Goal: Find specific page/section: Find specific page/section

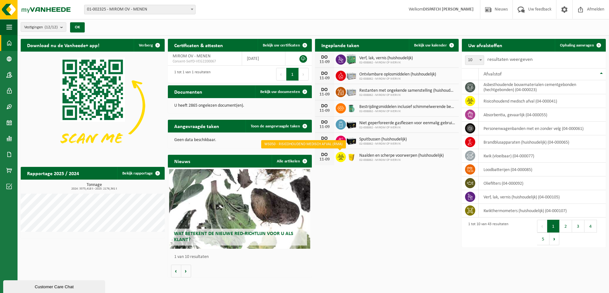
click at [344, 157] on icon at bounding box center [340, 157] width 6 height 6
drag, startPoint x: 344, startPoint y: 157, endPoint x: 373, endPoint y: 156, distance: 29.3
click at [373, 156] on span "Naalden en scherpe voorwerpen (huishoudelijk)" at bounding box center [401, 155] width 84 height 5
click at [393, 154] on span "Naalden en scherpe voorwerpen (huishoudelijk)" at bounding box center [401, 155] width 84 height 5
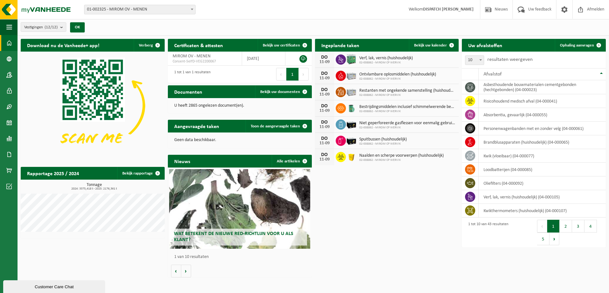
click at [430, 158] on span "02-008862 - MIROM CP WERVIK" at bounding box center [401, 160] width 84 height 4
click at [566, 225] on button "2" at bounding box center [566, 226] width 12 height 13
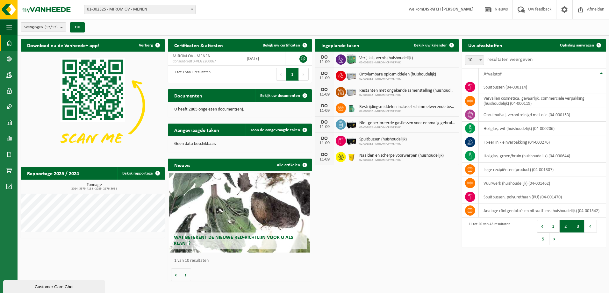
click at [573, 227] on button "3" at bounding box center [578, 226] width 12 height 13
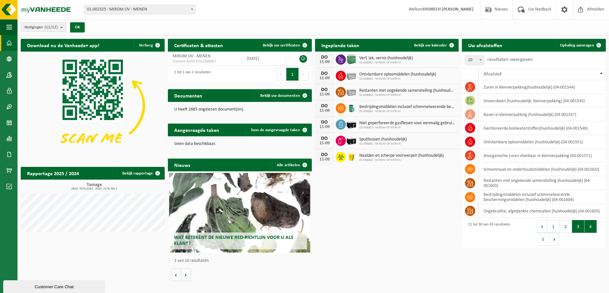
click at [588, 226] on button "4" at bounding box center [590, 226] width 12 height 13
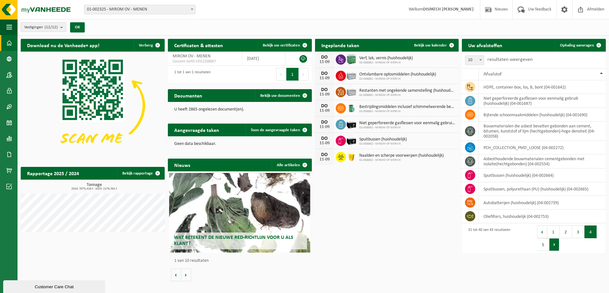
click at [554, 242] on button "Volgende" at bounding box center [554, 244] width 10 height 13
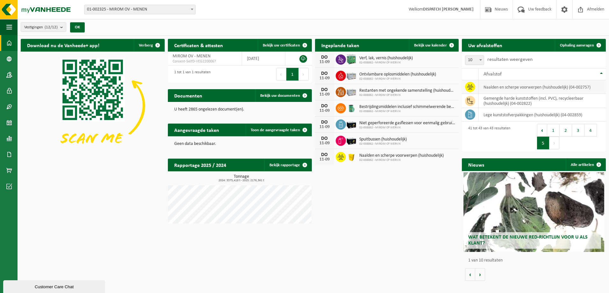
click at [509, 86] on td "Naalden en scherpe voorwerpen (huishoudelijk) (04-002757)" at bounding box center [542, 87] width 127 height 14
drag, startPoint x: 509, startPoint y: 86, endPoint x: 459, endPoint y: 85, distance: 49.7
click at [459, 85] on div "Ingeplande taken Bekijk uw kalender [DATE] Verf, lak, vernis (huishoudelijk) 02…" at bounding box center [386, 102] width 147 height 132
click at [478, 86] on td at bounding box center [470, 87] width 17 height 14
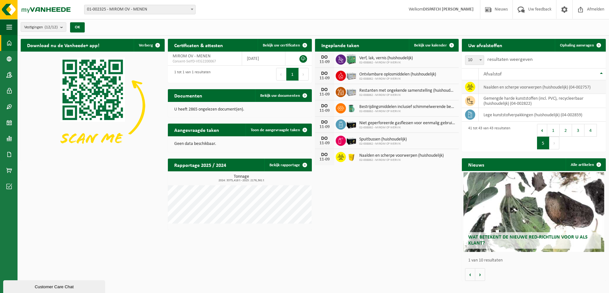
click at [493, 86] on td "Naalden en scherpe voorwerpen (huishoudelijk) (04-002757)" at bounding box center [542, 87] width 127 height 14
drag, startPoint x: 493, startPoint y: 86, endPoint x: 507, endPoint y: 88, distance: 14.1
click at [507, 88] on td "Naalden en scherpe voorwerpen (huishoudelijk) (04-002757)" at bounding box center [542, 87] width 127 height 14
click at [534, 88] on td "Naalden en scherpe voorwerpen (huishoudelijk) (04-002757)" at bounding box center [542, 87] width 127 height 14
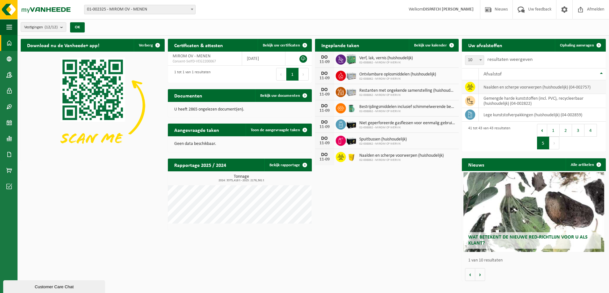
drag, startPoint x: 534, startPoint y: 88, endPoint x: 574, endPoint y: 88, distance: 39.2
click at [574, 88] on td "Naalden en scherpe voorwerpen (huishoudelijk) (04-002757)" at bounding box center [542, 87] width 127 height 14
click at [469, 88] on icon at bounding box center [470, 87] width 6 height 6
